Goal: Information Seeking & Learning: Learn about a topic

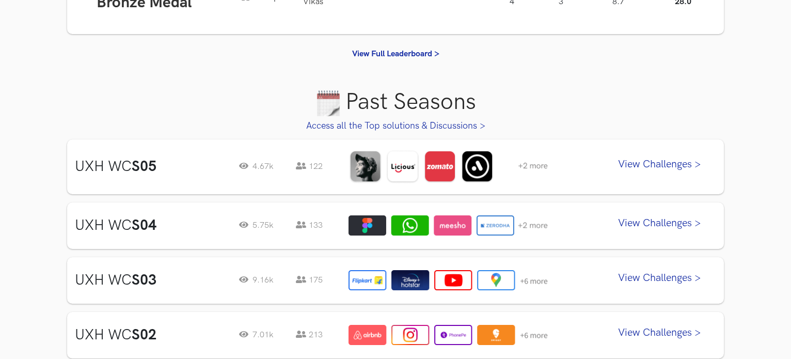
scroll to position [463, 0]
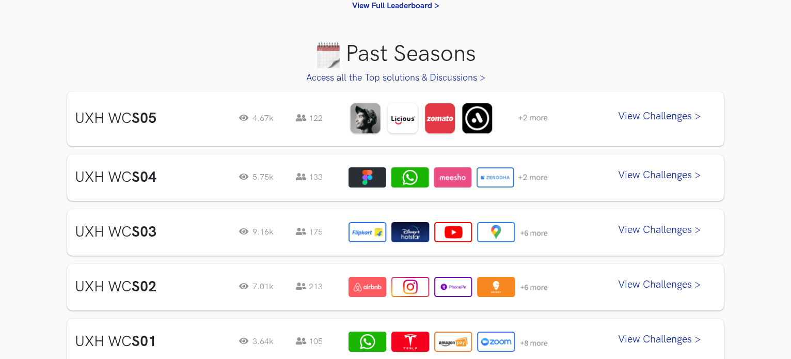
click at [682, 113] on link "View Challenges >" at bounding box center [659, 119] width 114 height 26
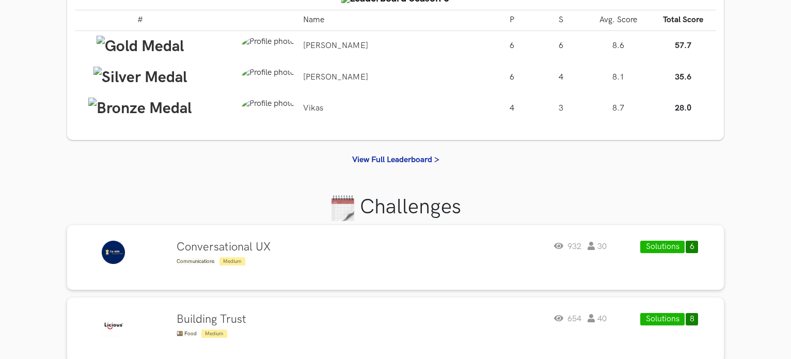
scroll to position [161, 0]
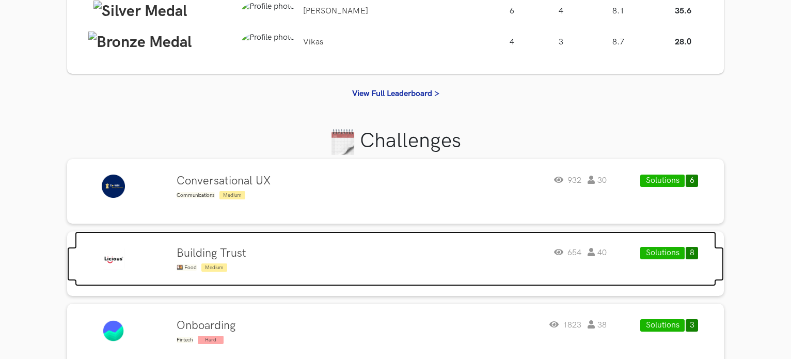
click at [211, 251] on h4 "Building Trust" at bounding box center [212, 253] width 70 height 13
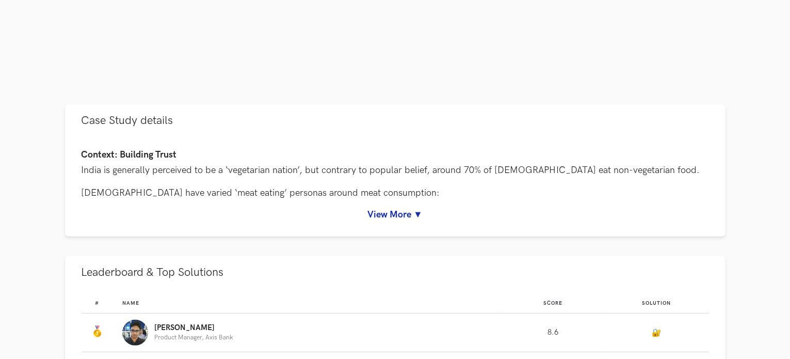
scroll to position [386, 0]
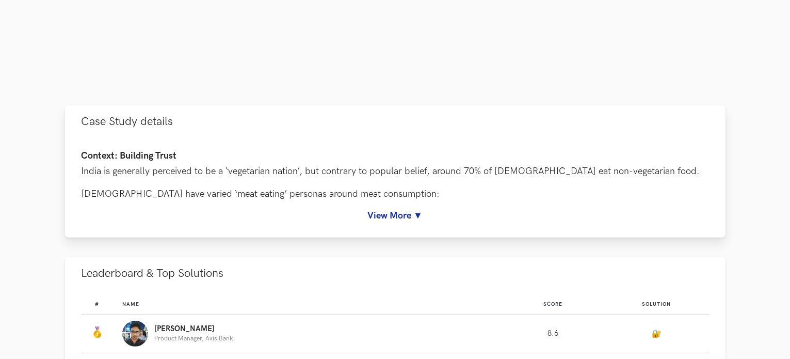
click at [419, 214] on link "View More ▼" at bounding box center [396, 215] width 628 height 11
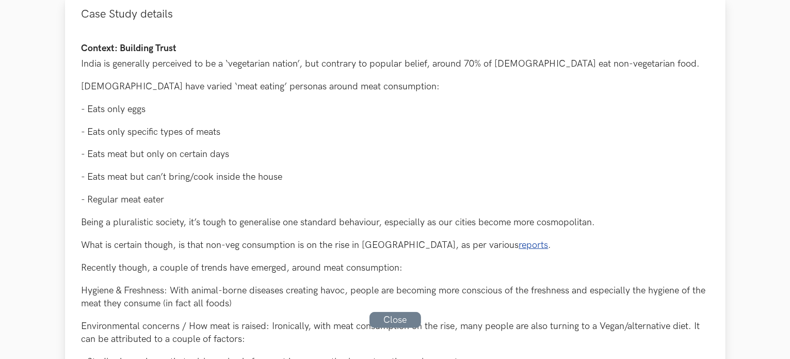
scroll to position [493, 0]
